Goal: Task Accomplishment & Management: Manage account settings

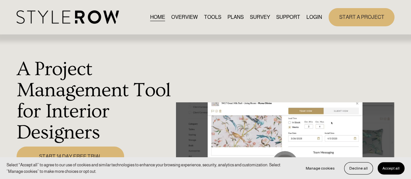
click at [312, 15] on link "LOGIN" at bounding box center [315, 17] width 16 height 9
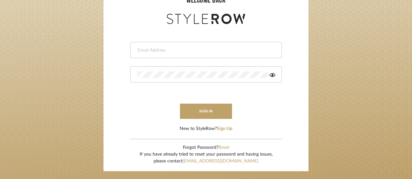
scroll to position [98, 0]
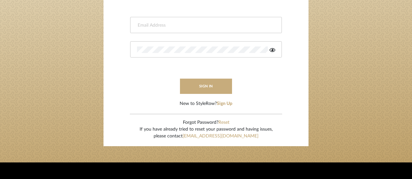
type input "[EMAIL_ADDRESS][DOMAIN_NAME]"
click at [207, 84] on button "sign in" at bounding box center [206, 86] width 52 height 15
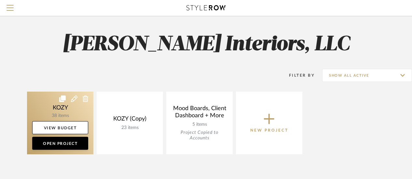
click at [64, 108] on link at bounding box center [60, 123] width 66 height 63
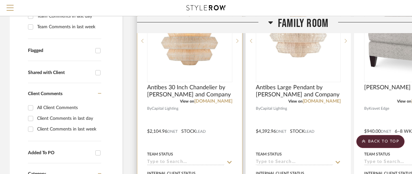
scroll to position [130, 0]
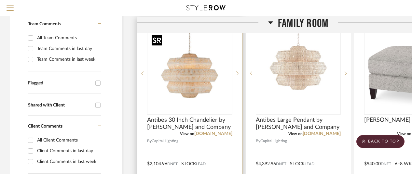
click at [191, 81] on img "0" at bounding box center [189, 73] width 81 height 81
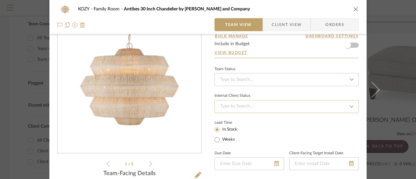
scroll to position [0, 0]
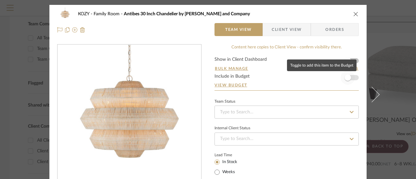
click at [346, 78] on span "button" at bounding box center [348, 77] width 7 height 7
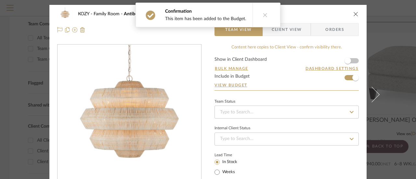
click at [263, 15] on icon at bounding box center [265, 15] width 5 height 5
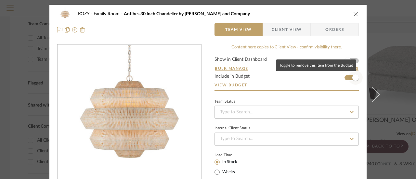
click at [349, 79] on span "button" at bounding box center [356, 78] width 14 height 14
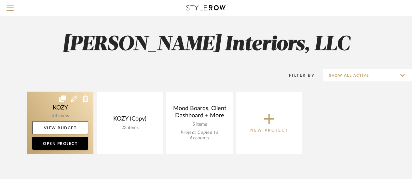
click at [59, 106] on link at bounding box center [60, 123] width 66 height 63
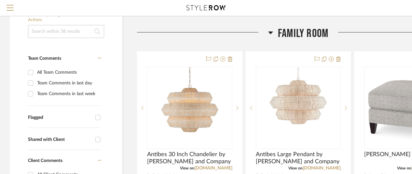
scroll to position [98, 0]
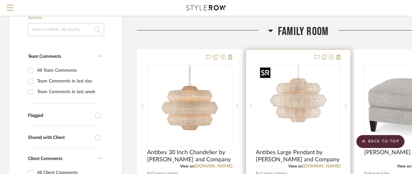
click at [298, 104] on img "0" at bounding box center [297, 105] width 81 height 81
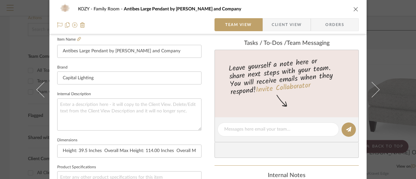
scroll to position [195, 0]
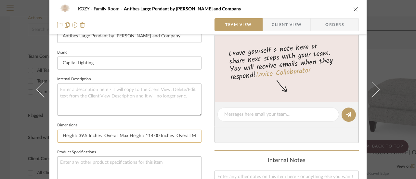
click at [102, 134] on input "Height: 39.5 Inches Overall Max Height: 114.00 Inches Overall Min Height: 46.00…" at bounding box center [129, 136] width 144 height 13
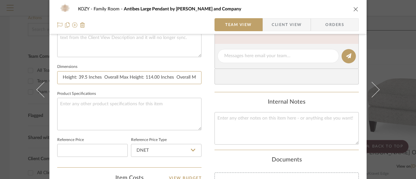
scroll to position [260, 0]
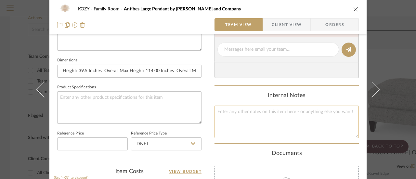
click at [219, 108] on textarea at bounding box center [287, 122] width 144 height 32
paste textarea "Height: 39.5 Inches Overall Max Height: 114.00 Inches Overall Min Height: 46.00…"
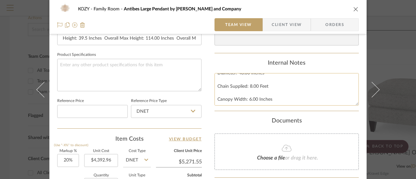
scroll to position [0, 0]
click at [216, 78] on textarea "Height: 39.5 Inches Overall Max Height: 114.00 Inches Overall Min Height: 46.00…" at bounding box center [287, 89] width 144 height 32
click at [221, 75] on textarea "Height: 39.5 Inches Overall Max Height: 114.00 Inches Overall Min Height: 46.00…" at bounding box center [287, 89] width 144 height 32
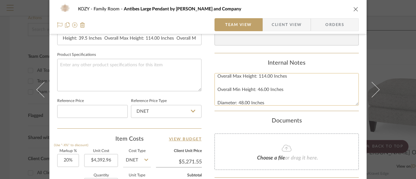
scroll to position [33, 0]
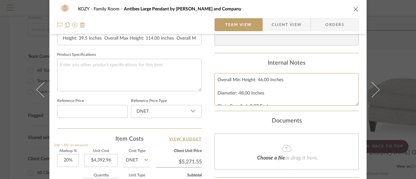
type textarea "Bulbs not included Height: 39.5 Inches Overall Max Height: 114.00 Inches Overal…"
click at [354, 8] on icon "close" at bounding box center [355, 9] width 5 height 5
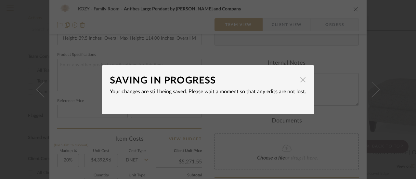
click at [302, 80] on span "button" at bounding box center [303, 79] width 13 height 13
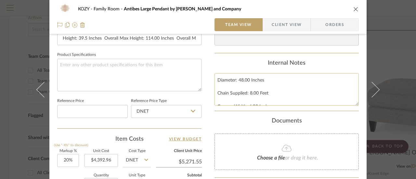
scroll to position [52, 0]
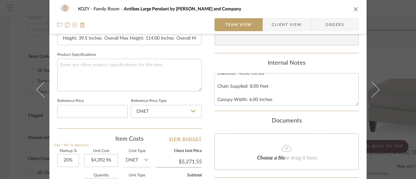
click at [354, 7] on icon "close" at bounding box center [355, 9] width 5 height 5
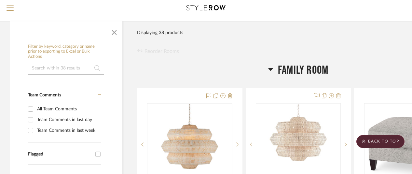
scroll to position [59, 0]
click at [11, 6] on span "Menu" at bounding box center [10, 5] width 7 height 1
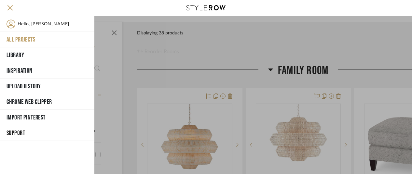
click at [19, 129] on span "Support" at bounding box center [47, 133] width 80 height 10
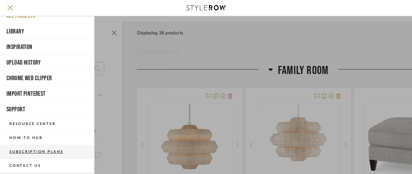
scroll to position [50, 0]
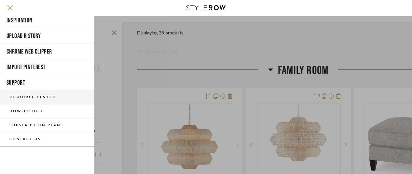
click at [45, 97] on button "Resource Center" at bounding box center [47, 98] width 94 height 14
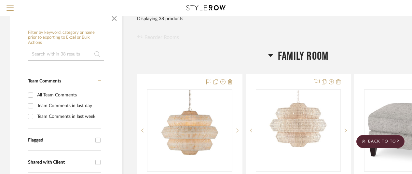
scroll to position [33, 0]
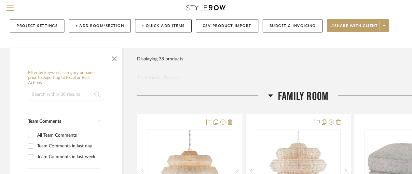
click at [59, 93] on input at bounding box center [66, 94] width 76 height 13
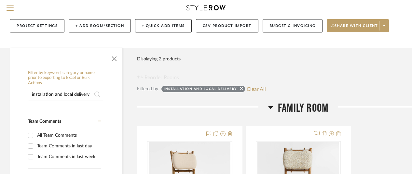
type input "installation and local delivery"
click at [116, 60] on span "button" at bounding box center [114, 58] width 16 height 16
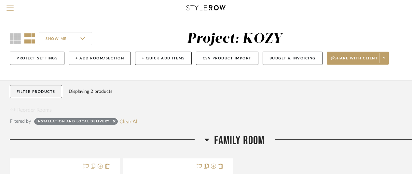
click at [12, 6] on span "Menu" at bounding box center [10, 5] width 7 height 1
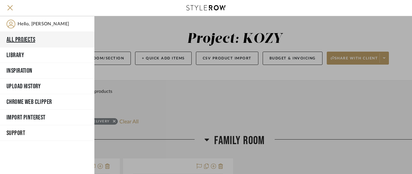
click at [28, 38] on button "All Projects" at bounding box center [47, 40] width 94 height 16
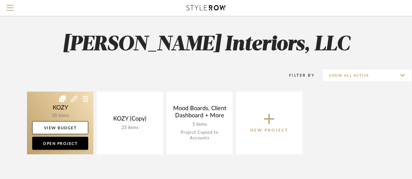
click at [71, 108] on link at bounding box center [60, 123] width 66 height 63
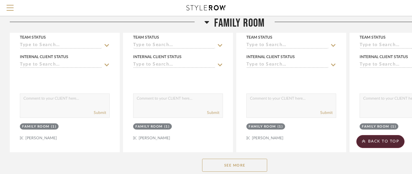
scroll to position [294, 0]
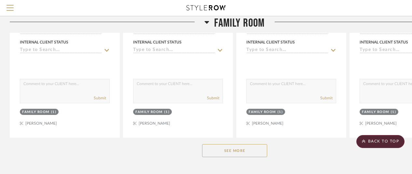
click at [231, 151] on button "See More" at bounding box center [234, 150] width 65 height 13
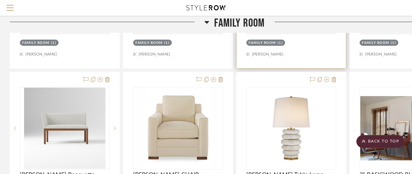
scroll to position [717, 0]
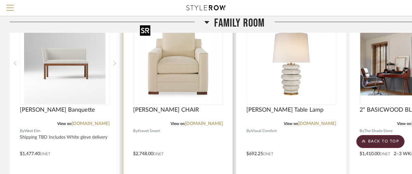
click at [183, 67] on div at bounding box center [178, 63] width 90 height 83
click at [184, 84] on img "0" at bounding box center [177, 63] width 81 height 81
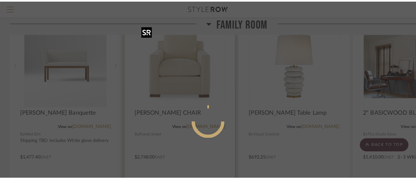
scroll to position [0, 0]
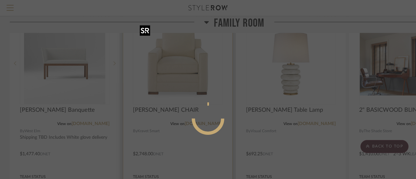
click at [184, 84] on mat-dialog-content at bounding box center [208, 145] width 98 height 280
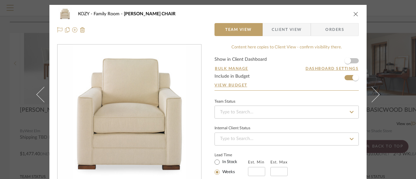
click at [354, 13] on icon "close" at bounding box center [355, 13] width 5 height 5
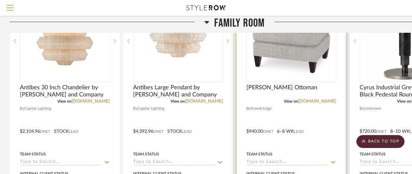
scroll to position [130, 0]
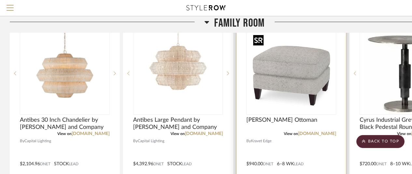
click at [288, 76] on img "0" at bounding box center [290, 73] width 81 height 81
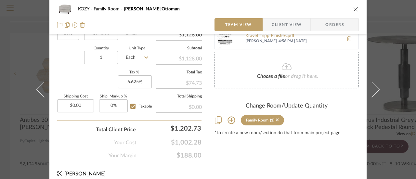
scroll to position [423, 0]
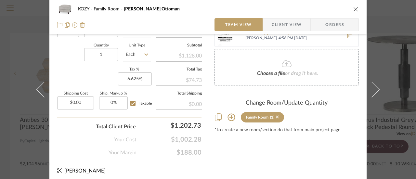
click at [353, 8] on icon "close" at bounding box center [355, 9] width 5 height 5
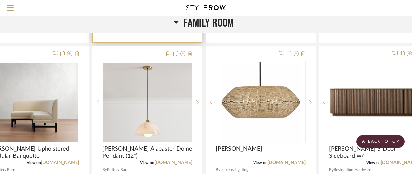
scroll to position [390, 31]
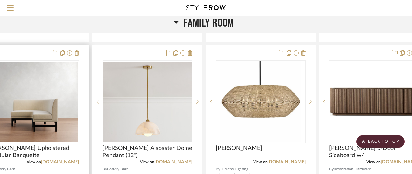
click at [42, 112] on img "0" at bounding box center [34, 102] width 88 height 80
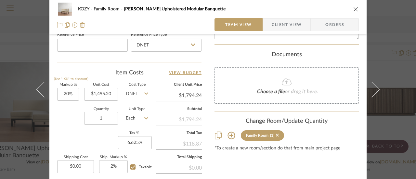
scroll to position [390, 0]
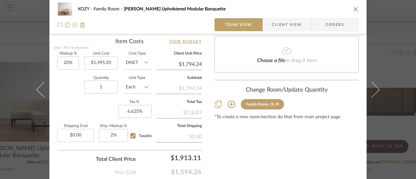
click at [354, 9] on icon "close" at bounding box center [355, 9] width 5 height 5
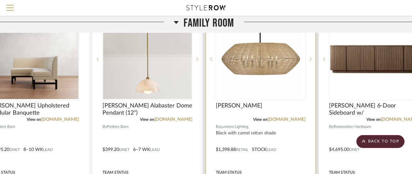
scroll to position [423, 31]
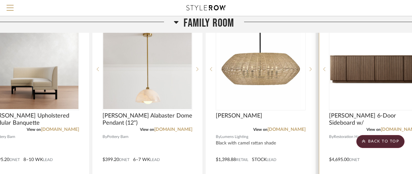
click at [343, 105] on div "0" at bounding box center [373, 69] width 89 height 82
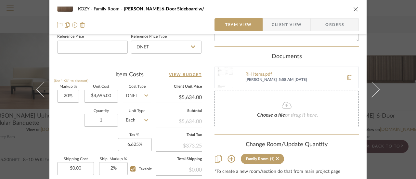
scroll to position [358, 0]
click at [355, 9] on icon "close" at bounding box center [355, 9] width 5 height 5
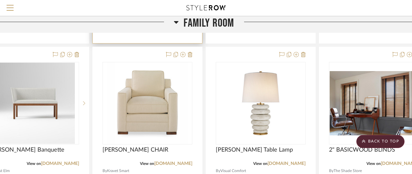
scroll to position [683, 31]
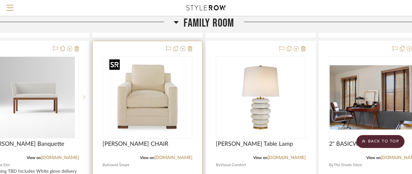
click at [161, 67] on img "0" at bounding box center [147, 97] width 81 height 81
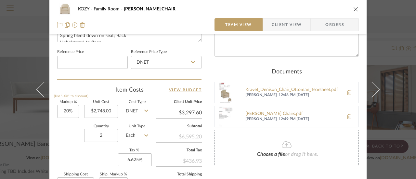
scroll to position [358, 0]
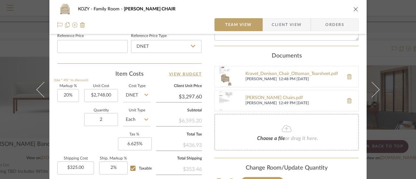
click at [354, 9] on icon "close" at bounding box center [355, 9] width 5 height 5
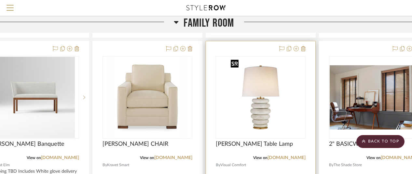
scroll to position [715, 31]
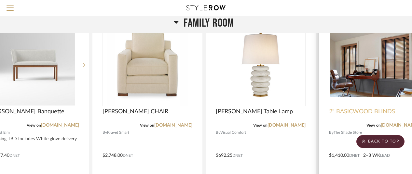
click at [365, 112] on span "2" BASICWOOD BLINDS" at bounding box center [362, 111] width 66 height 7
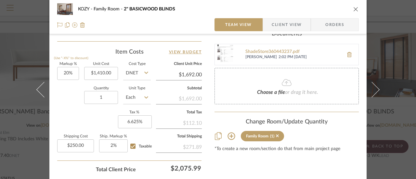
scroll to position [390, 0]
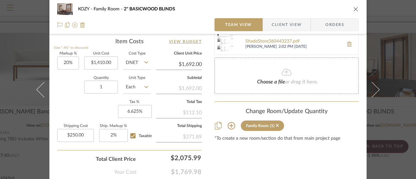
click at [353, 9] on icon "close" at bounding box center [355, 9] width 5 height 5
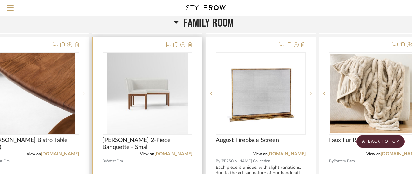
scroll to position [975, 31]
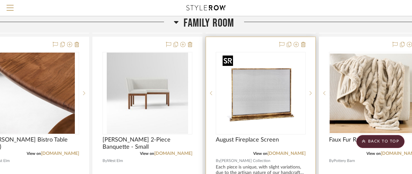
click at [254, 88] on img "0" at bounding box center [260, 93] width 81 height 81
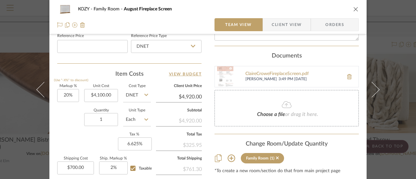
scroll to position [390, 0]
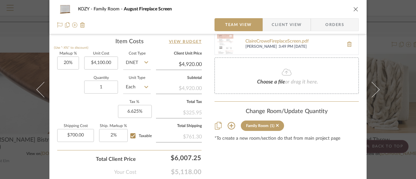
click at [353, 9] on icon "close" at bounding box center [355, 9] width 5 height 5
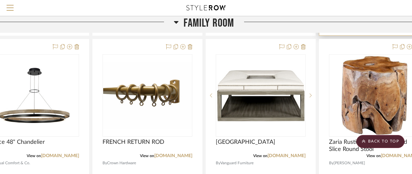
scroll to position [1268, 31]
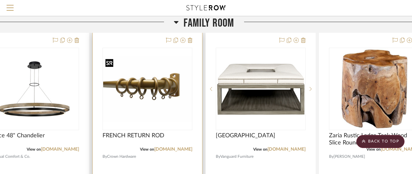
click at [153, 87] on img "0" at bounding box center [147, 89] width 88 height 66
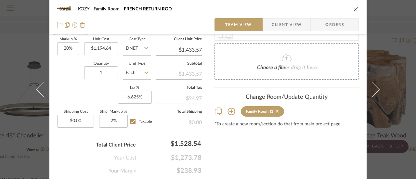
scroll to position [390, 0]
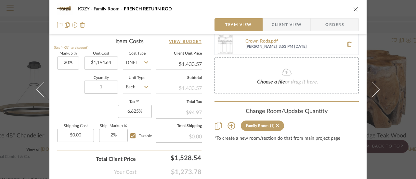
click at [353, 8] on icon "close" at bounding box center [355, 9] width 5 height 5
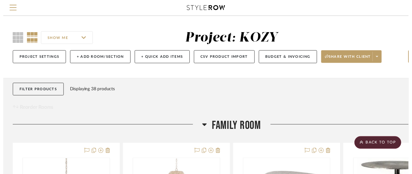
scroll to position [1268, 31]
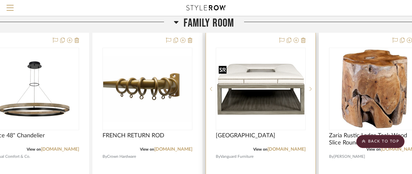
click at [287, 81] on img "0" at bounding box center [260, 89] width 88 height 52
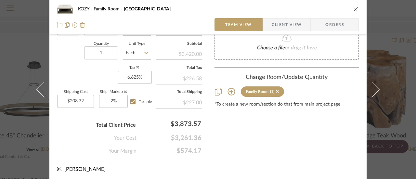
scroll to position [425, 0]
click at [354, 8] on icon "close" at bounding box center [355, 9] width 5 height 5
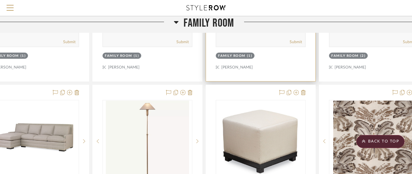
scroll to position [2113, 31]
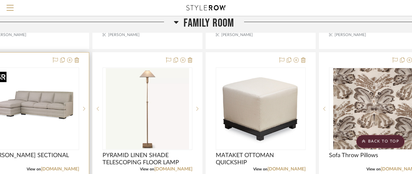
click at [54, 100] on img "0" at bounding box center [33, 108] width 81 height 81
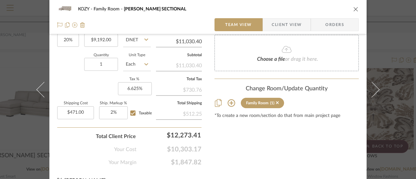
scroll to position [423, 0]
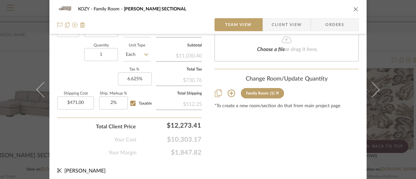
click at [353, 8] on icon "close" at bounding box center [355, 9] width 5 height 5
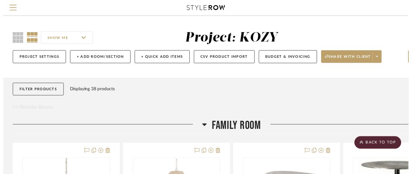
scroll to position [2113, 31]
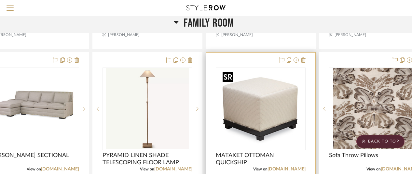
click at [278, 106] on img "0" at bounding box center [260, 108] width 81 height 81
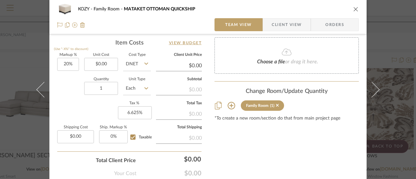
scroll to position [390, 0]
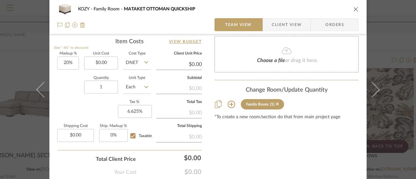
click at [354, 8] on icon "close" at bounding box center [355, 9] width 5 height 5
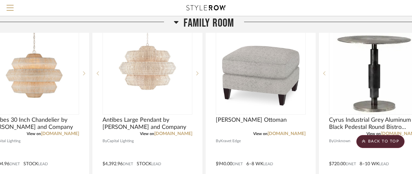
scroll to position [0, 31]
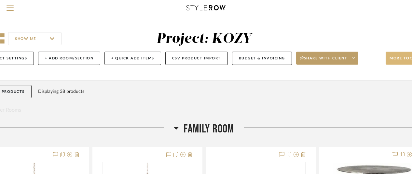
click at [400, 56] on span "More tools" at bounding box center [403, 61] width 28 height 10
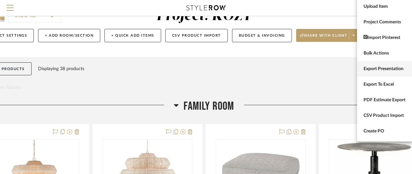
scroll to position [33, 31]
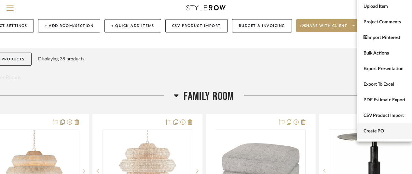
click at [373, 129] on span "Create PO" at bounding box center [384, 132] width 42 height 6
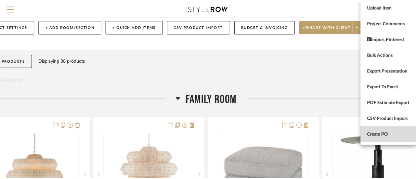
scroll to position [0, 0]
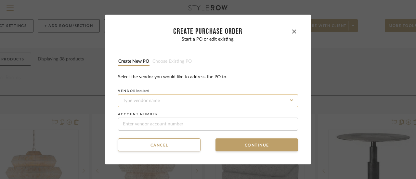
click at [137, 101] on input at bounding box center [208, 100] width 180 height 13
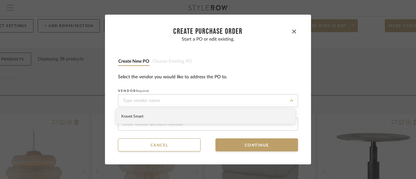
click at [291, 99] on icon at bounding box center [292, 100] width 4 height 5
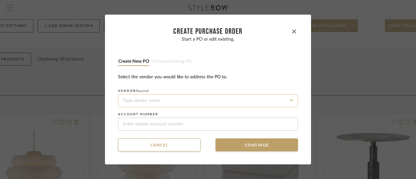
click at [142, 100] on input at bounding box center [208, 100] width 180 height 13
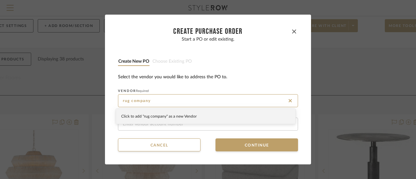
drag, startPoint x: 149, startPoint y: 100, endPoint x: 115, endPoint y: 100, distance: 33.8
click at [115, 100] on dialog-content "CREATE Purchase order Start a PO or edit existing. Create new PO Choose existin…" at bounding box center [208, 90] width 206 height 150
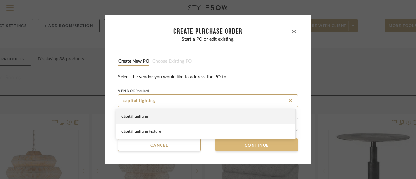
type input "capital lighting"
click at [249, 143] on button "Continue" at bounding box center [257, 145] width 83 height 13
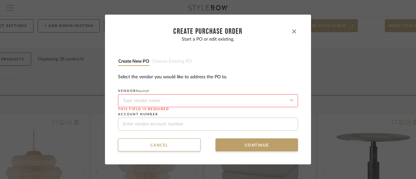
click at [292, 32] on icon "button" at bounding box center [294, 32] width 4 height 4
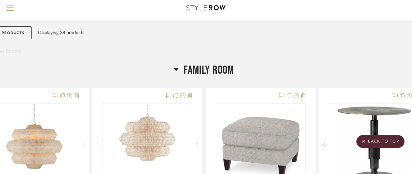
scroll to position [0, 31]
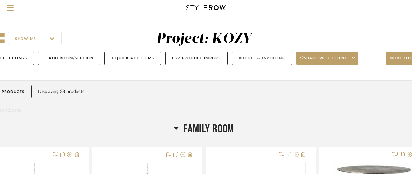
click at [254, 56] on button "Budget & Invoicing" at bounding box center [262, 58] width 60 height 13
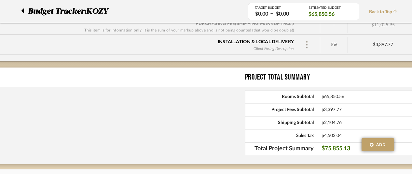
scroll to position [631, 31]
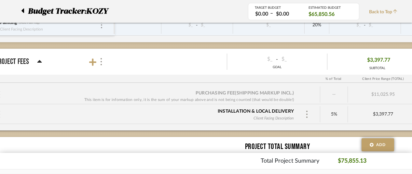
click at [279, 108] on div "Installation & Local Delivery" at bounding box center [256, 111] width 76 height 7
click at [209, 108] on div "Installation & Local Delivery" at bounding box center [148, 115] width 297 height 20
click at [381, 112] on div "$3,397.77" at bounding box center [383, 115] width 70 height 6
click at [39, 58] on icon at bounding box center [39, 62] width 5 height 8
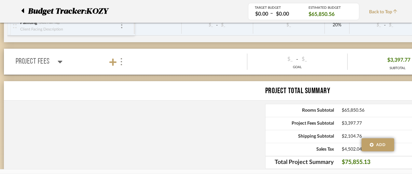
scroll to position [631, 0]
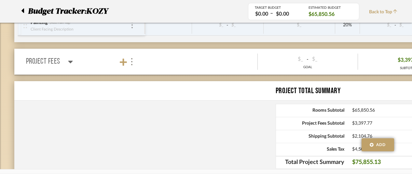
click at [71, 61] on icon at bounding box center [70, 62] width 5 height 3
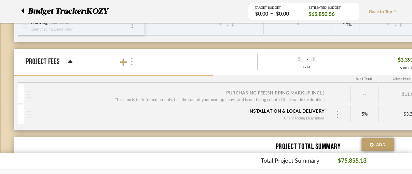
click at [132, 58] on img at bounding box center [131, 61] width 3 height 7
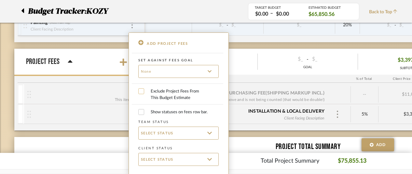
click at [141, 91] on input "Exclude Project Fees From This Budget Estimate" at bounding box center [141, 91] width 6 height 6
checkbox input "true"
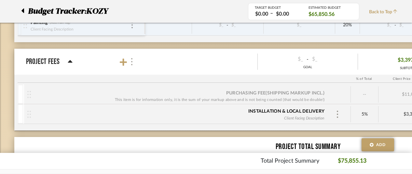
click at [131, 58] on img at bounding box center [131, 61] width 3 height 7
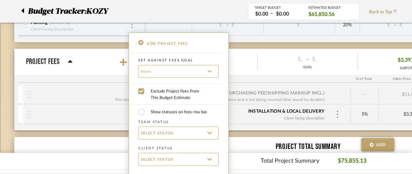
click at [103, 106] on div at bounding box center [206, 87] width 412 height 174
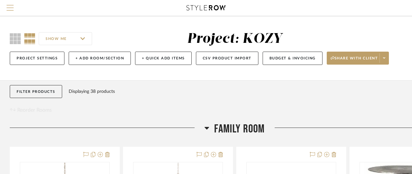
click at [11, 7] on span "Menu" at bounding box center [10, 10] width 7 height 10
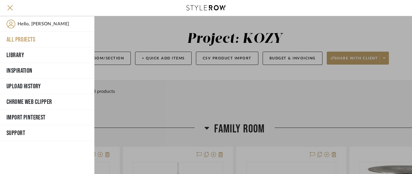
click at [25, 37] on button "All Projects" at bounding box center [47, 40] width 94 height 16
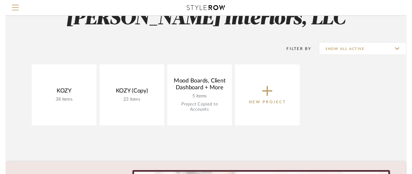
scroll to position [65, 0]
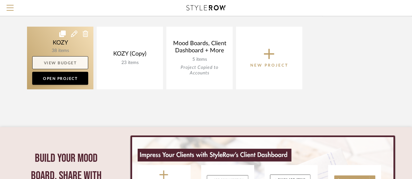
click at [59, 61] on link "View Budget" at bounding box center [60, 62] width 56 height 13
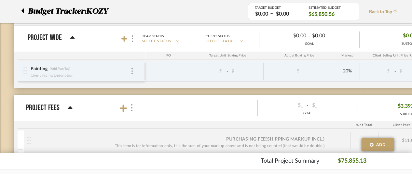
scroll to position [618, 0]
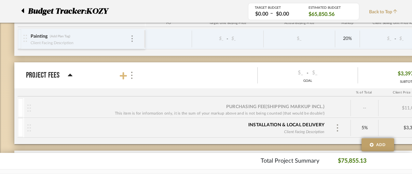
click at [123, 72] on icon at bounding box center [123, 75] width 7 height 7
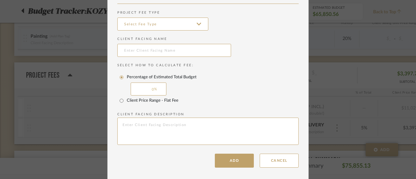
scroll to position [3, 0]
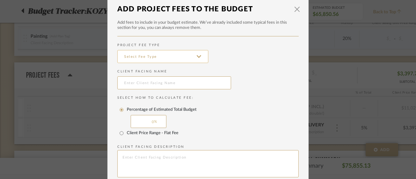
click at [196, 56] on input at bounding box center [162, 56] width 91 height 13
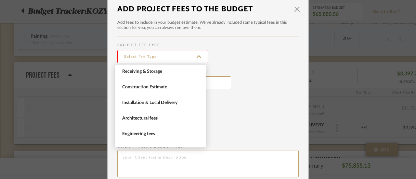
scroll to position [0, 0]
click at [250, 64] on sr-field-set "This field is required" at bounding box center [207, 57] width 181 height 19
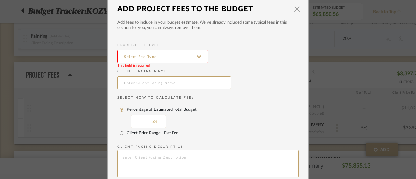
click at [142, 57] on input at bounding box center [162, 56] width 91 height 13
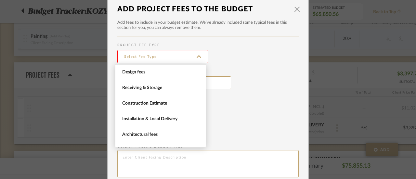
click at [243, 71] on label "Client Facing Name" at bounding box center [207, 72] width 181 height 4
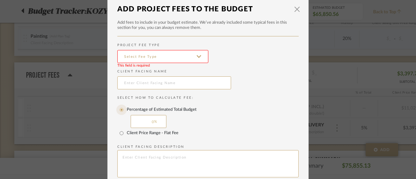
click at [119, 109] on input "Percentage of Estimated Total Budget" at bounding box center [121, 110] width 10 height 10
click at [158, 121] on input "0" at bounding box center [149, 121] width 36 height 13
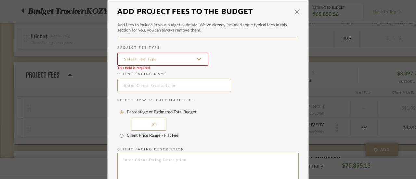
scroll to position [35, 0]
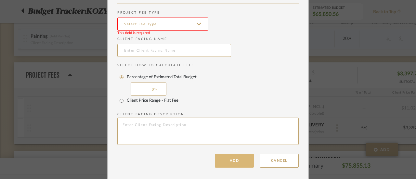
click at [235, 158] on button "Add" at bounding box center [234, 161] width 39 height 14
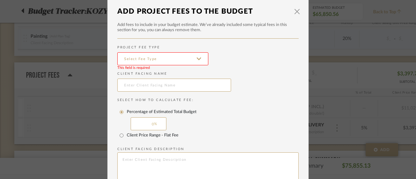
scroll to position [0, 0]
click at [296, 12] on span "button" at bounding box center [297, 11] width 13 height 13
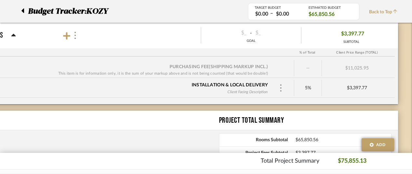
scroll to position [664, 57]
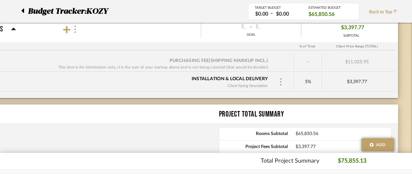
drag, startPoint x: 370, startPoint y: 75, endPoint x: 375, endPoint y: 77, distance: 5.4
click at [375, 77] on div "$3,397.77" at bounding box center [357, 82] width 70 height 16
click at [355, 79] on div "$3,397.77" at bounding box center [357, 82] width 70 height 6
click at [345, 79] on sr-inline-edit-container "$3,397.77" at bounding box center [357, 82] width 70 height 7
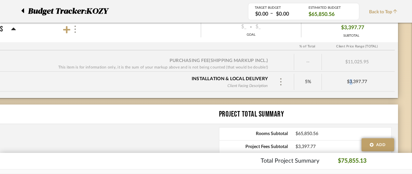
click at [345, 79] on sr-inline-edit-container "$3,397.77" at bounding box center [357, 82] width 70 height 7
click at [376, 79] on div "$3,397.77" at bounding box center [357, 82] width 70 height 6
click at [359, 79] on div "$3,397.77" at bounding box center [357, 82] width 70 height 6
click at [349, 79] on div "$3,397.77" at bounding box center [357, 82] width 70 height 6
click at [367, 79] on div "$3,397.77" at bounding box center [357, 82] width 70 height 6
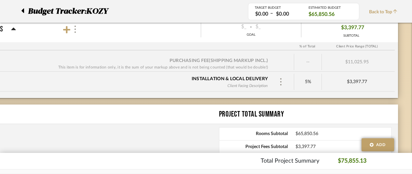
click at [336, 79] on div "$3,397.77" at bounding box center [357, 82] width 70 height 6
click at [353, 79] on div "$3,397.77" at bounding box center [357, 82] width 70 height 6
click at [344, 79] on div "$3,397.77" at bounding box center [357, 82] width 70 height 6
click at [348, 79] on sr-inline-edit-container "$3,397.77" at bounding box center [357, 82] width 70 height 7
click at [357, 79] on div "$3,397.77" at bounding box center [357, 82] width 70 height 6
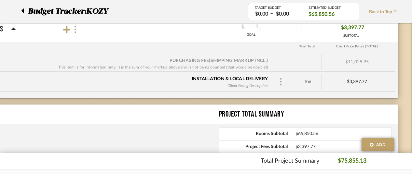
drag, startPoint x: 368, startPoint y: 78, endPoint x: 346, endPoint y: 78, distance: 22.4
click at [346, 79] on div "$3,397.77" at bounding box center [357, 82] width 70 height 6
type input "0"
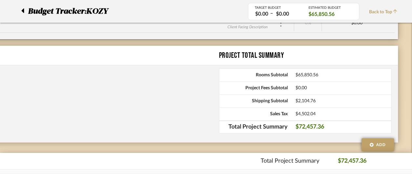
scroll to position [729, 57]
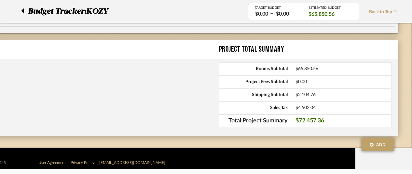
click at [395, 11] on icon at bounding box center [395, 11] width 4 height 4
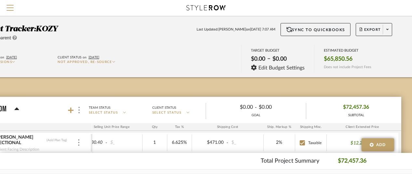
scroll to position [0, 57]
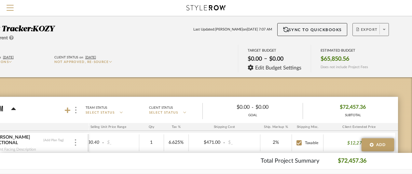
click at [366, 29] on span "Export" at bounding box center [366, 32] width 21 height 10
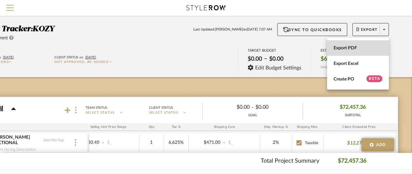
click at [347, 46] on span "Export PDF" at bounding box center [357, 49] width 49 height 6
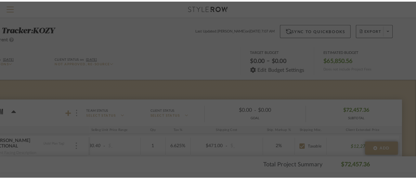
scroll to position [0, 88]
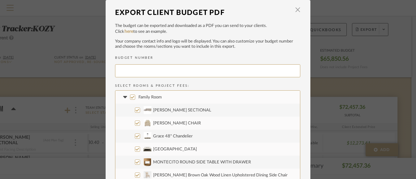
type input "KOZY-005"
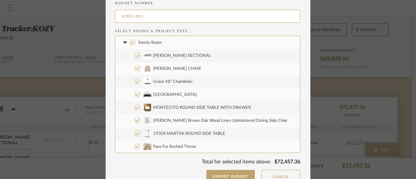
scroll to position [65, 0]
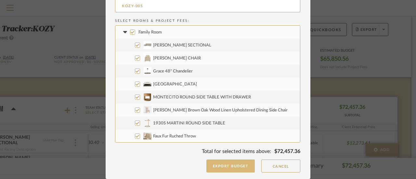
click at [228, 165] on button "Export Budget" at bounding box center [230, 166] width 49 height 13
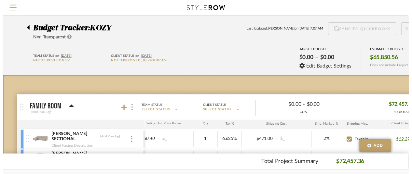
scroll to position [0, 57]
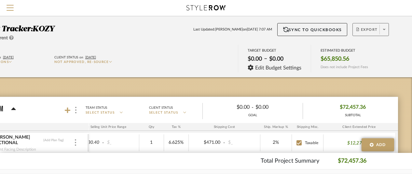
click at [384, 30] on icon at bounding box center [384, 29] width 2 height 1
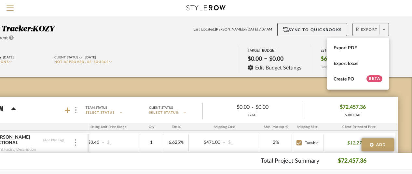
click at [390, 51] on div at bounding box center [206, 87] width 412 height 174
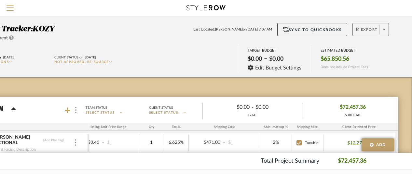
click at [366, 31] on span "Export" at bounding box center [366, 32] width 21 height 10
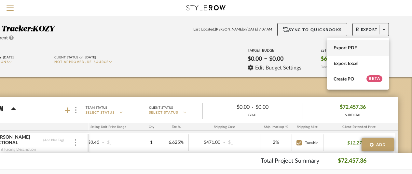
click at [348, 47] on span "Export PDF" at bounding box center [357, 49] width 49 height 6
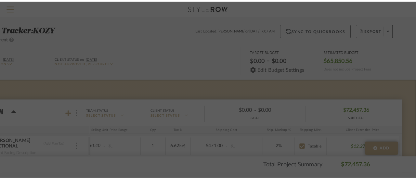
scroll to position [0, 0]
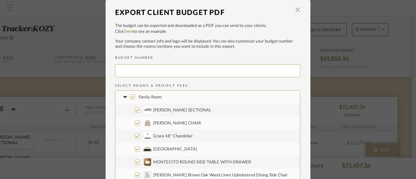
type input "KOZY-006"
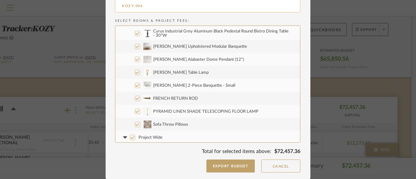
scroll to position [247, 0]
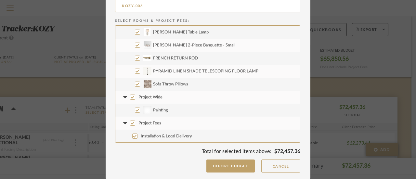
click at [130, 97] on input "Project Wide" at bounding box center [132, 97] width 5 height 5
checkbox input "false"
click at [131, 123] on input "Project Fees" at bounding box center [132, 123] width 5 height 5
checkbox input "false"
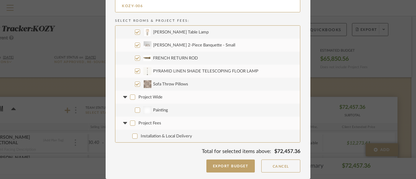
checkbox input "false"
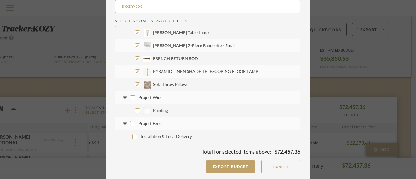
scroll to position [65, 0]
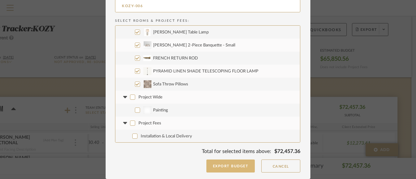
click at [231, 163] on button "Export Budget" at bounding box center [230, 166] width 49 height 13
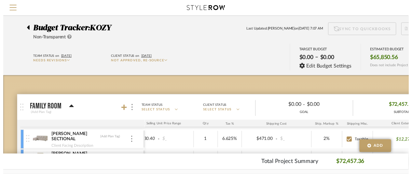
scroll to position [0, 57]
